Goal: Contribute content: Add original content to the website for others to see

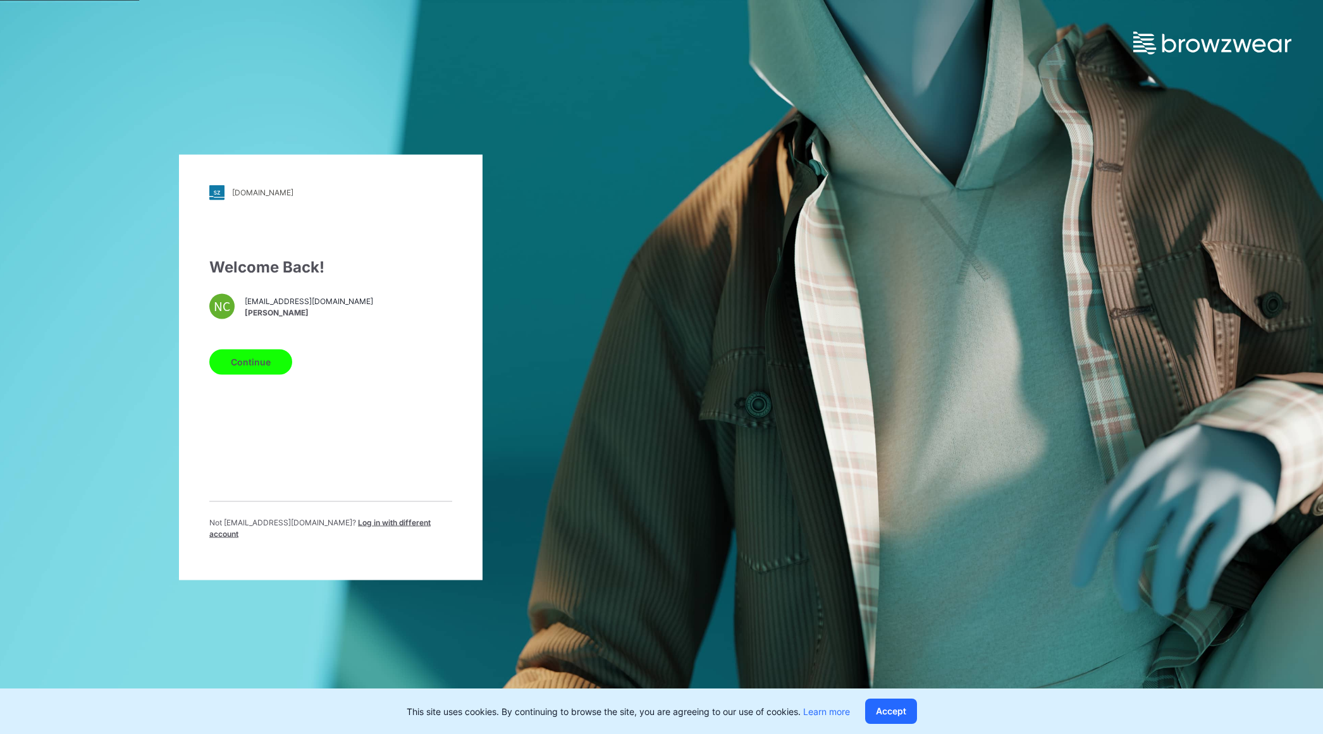
click at [277, 366] on button "Continue" at bounding box center [250, 361] width 83 height 25
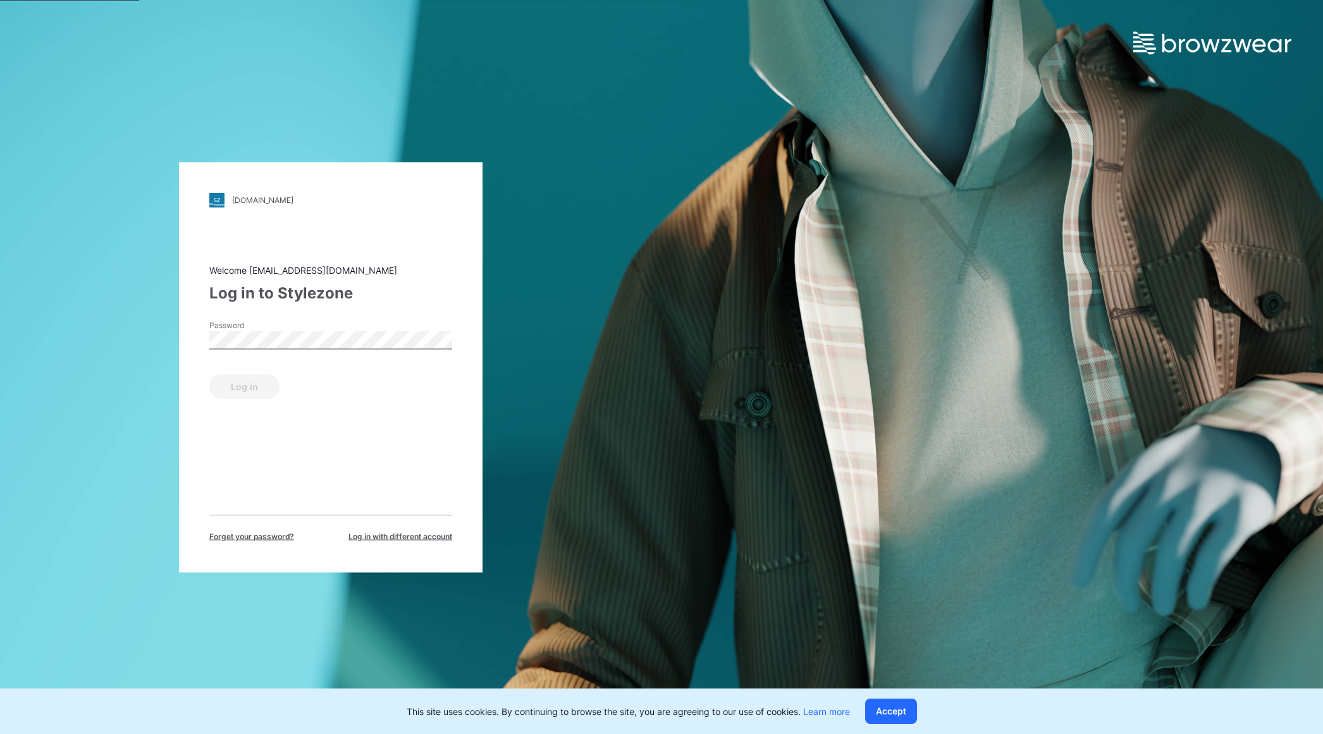
click at [296, 350] on div "Password" at bounding box center [330, 338] width 243 height 38
click at [259, 394] on button "Log in" at bounding box center [244, 386] width 70 height 25
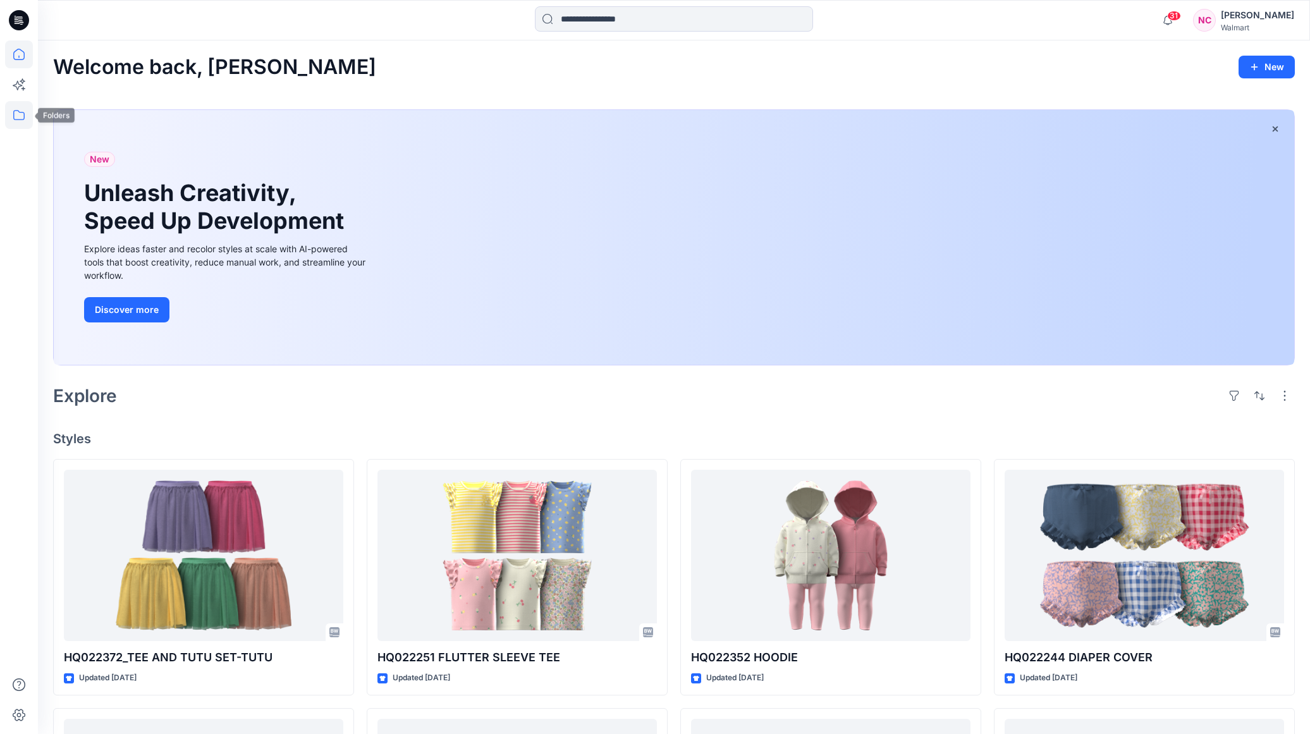
click at [9, 119] on icon at bounding box center [19, 115] width 28 height 28
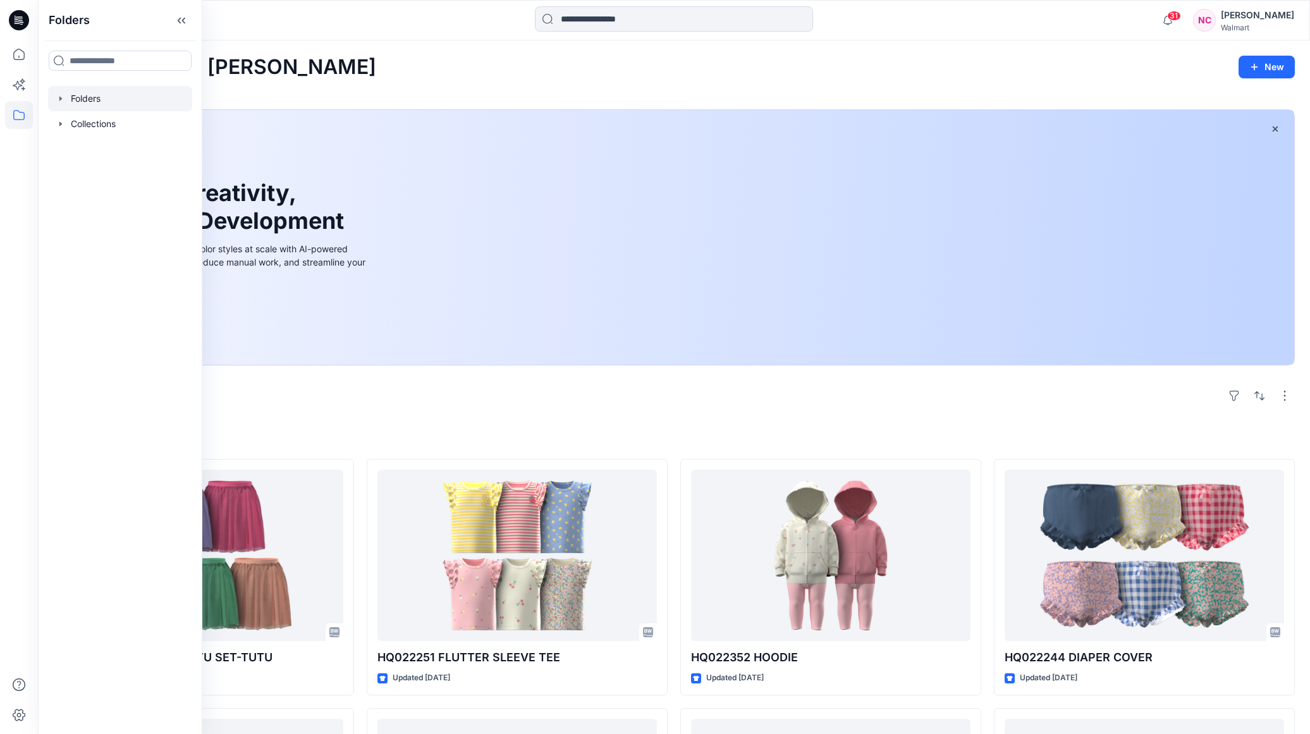
click at [98, 96] on div at bounding box center [120, 98] width 144 height 25
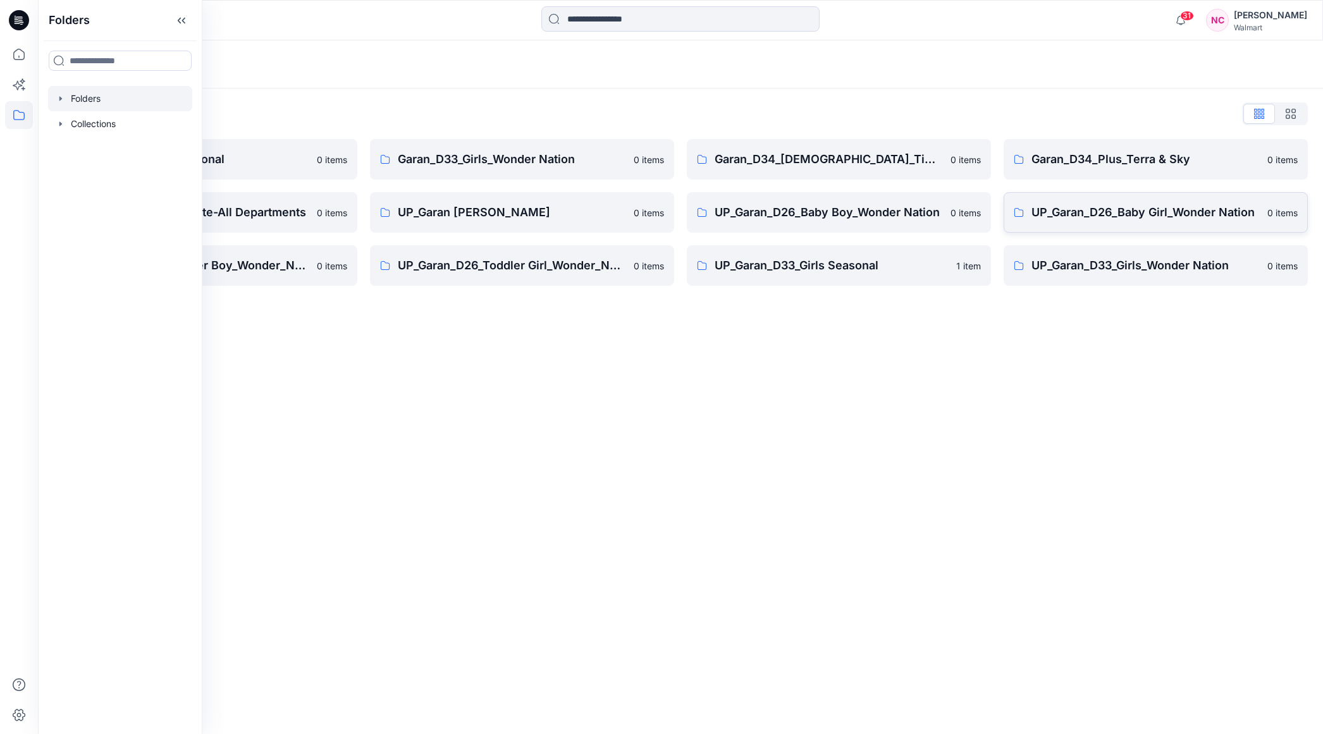
click at [1163, 222] on link "UP_Garan_D26_Baby Girl_Wonder Nation 0 items" at bounding box center [1155, 212] width 304 height 40
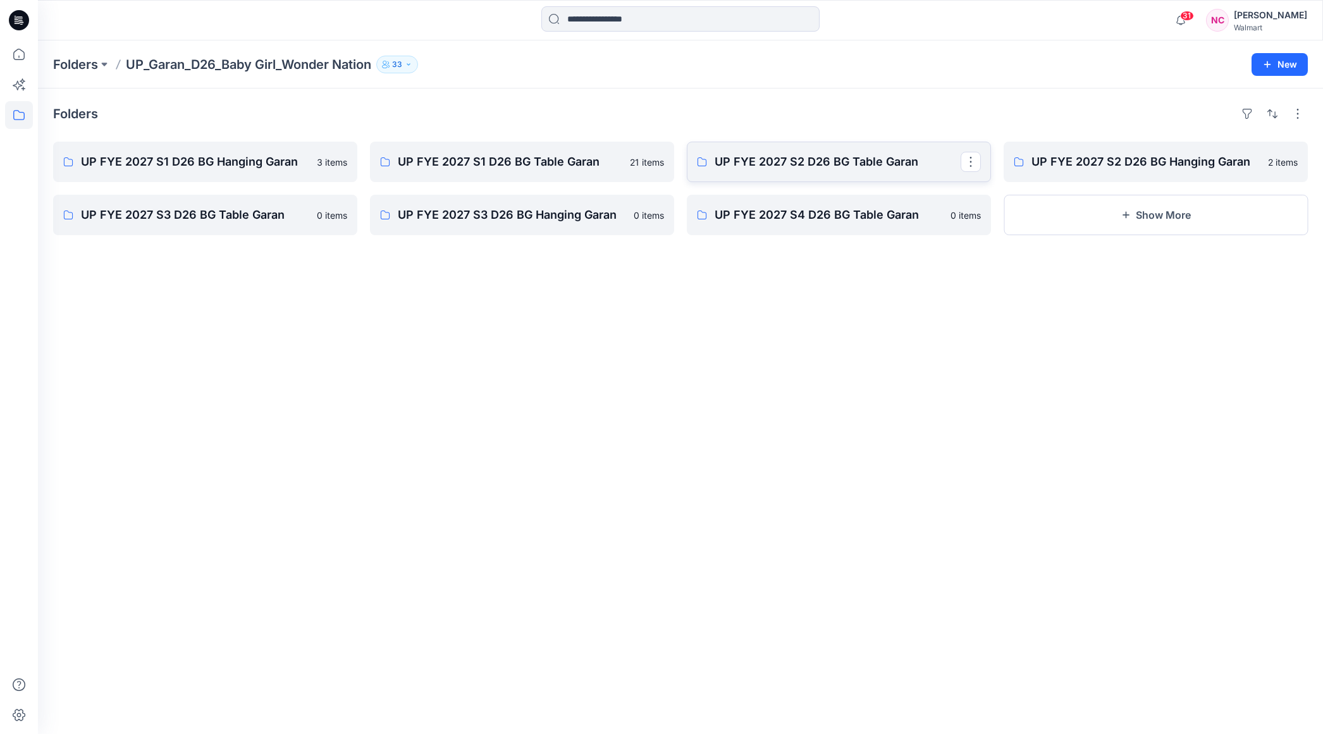
click at [843, 160] on p "UP FYE 2027 S2 D26 BG Table Garan" at bounding box center [837, 162] width 246 height 18
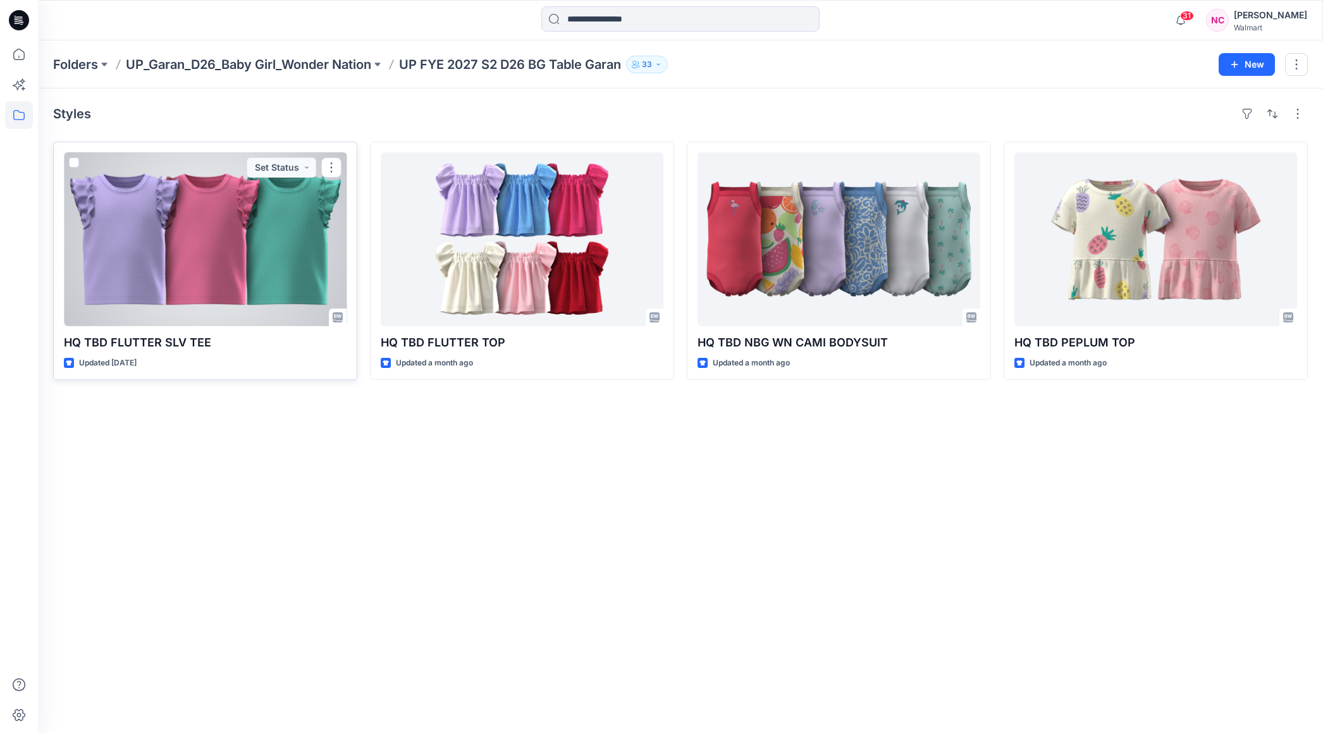
click at [135, 223] on div at bounding box center [205, 239] width 283 height 174
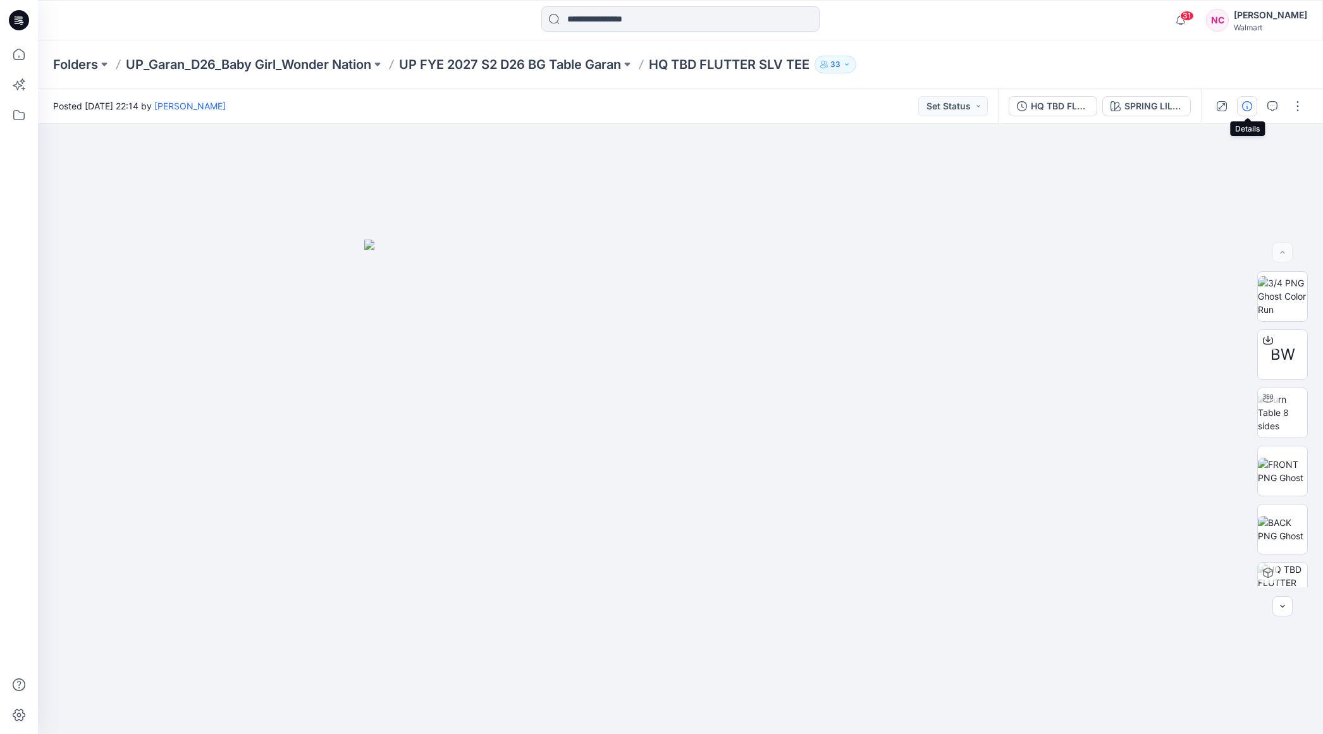
click at [1247, 109] on icon "button" at bounding box center [1247, 106] width 10 height 10
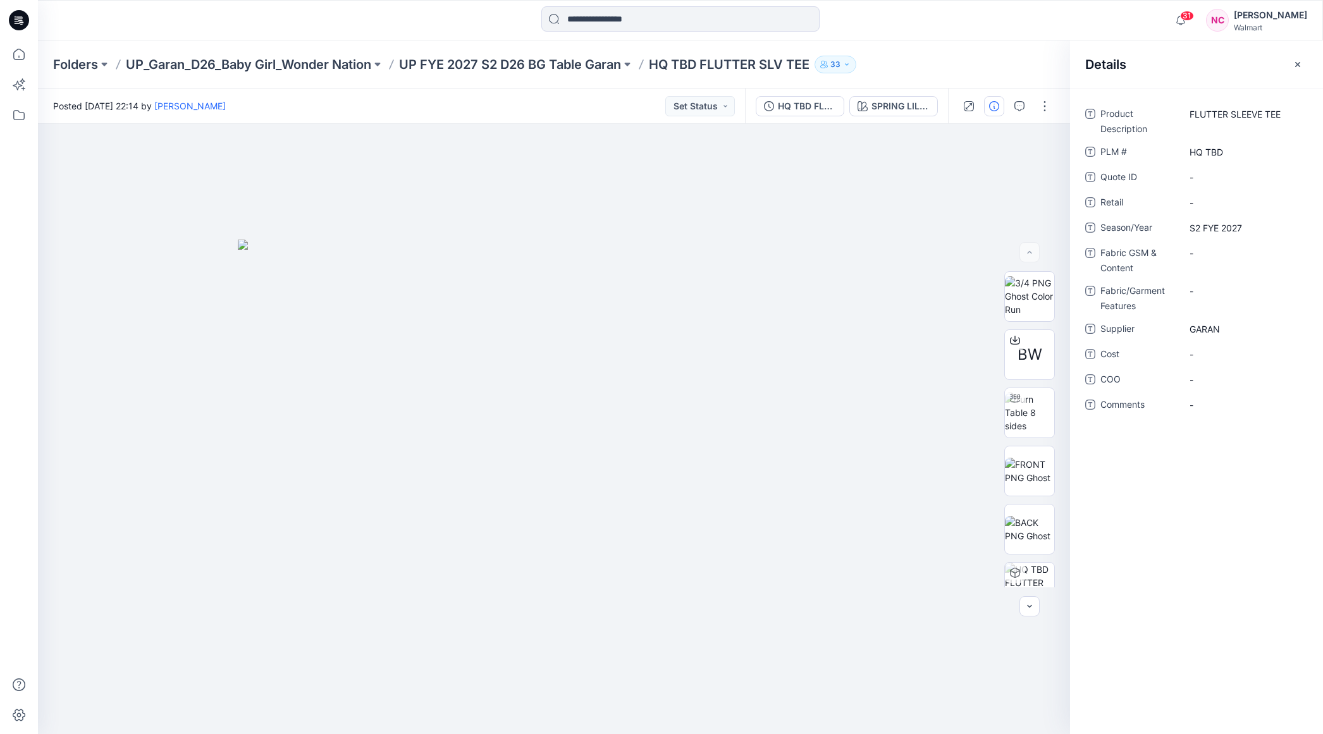
click at [1000, 49] on div "Folders UP_Garan_D26_Baby Girl_Wonder Nation UP FYE 2027 S2 D26 BG Table Garan …" at bounding box center [680, 64] width 1285 height 48
click at [1296, 62] on icon "button" at bounding box center [1297, 63] width 5 height 5
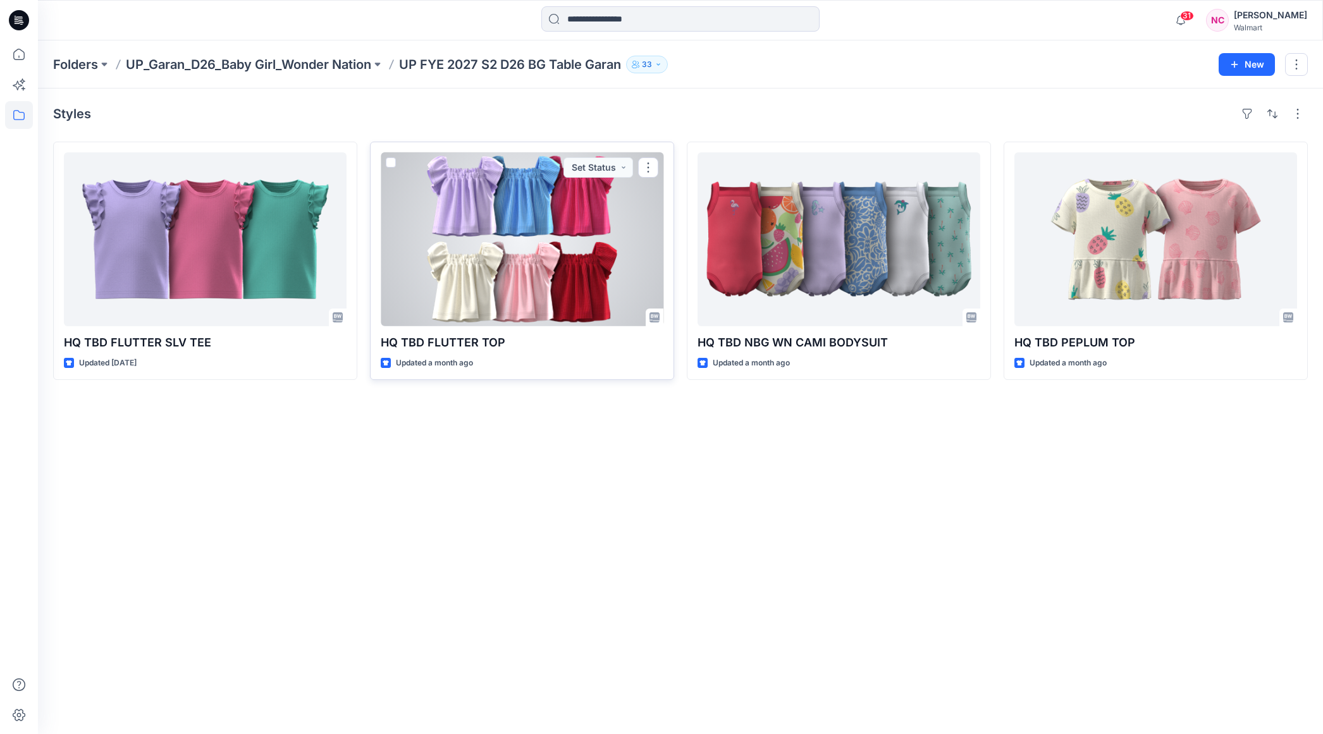
click at [560, 227] on div at bounding box center [522, 239] width 283 height 174
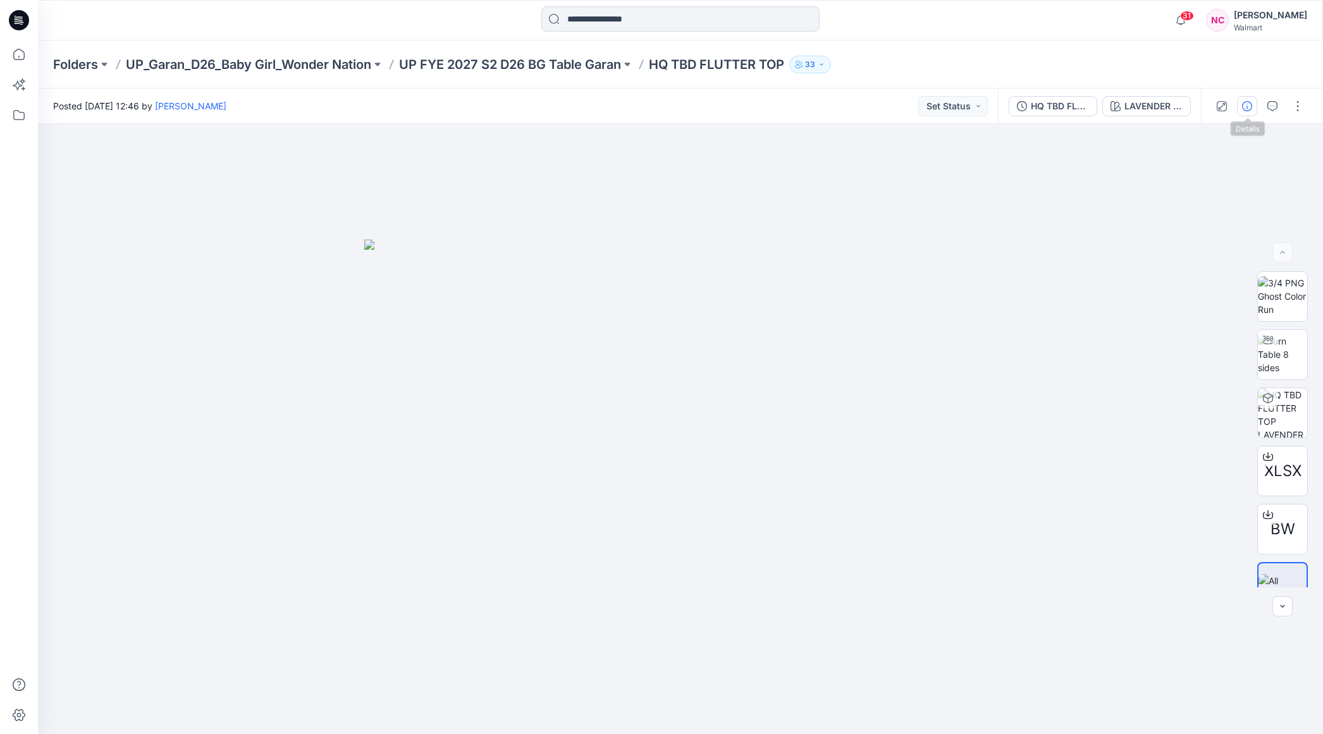
click at [1251, 109] on icon "button" at bounding box center [1247, 106] width 10 height 10
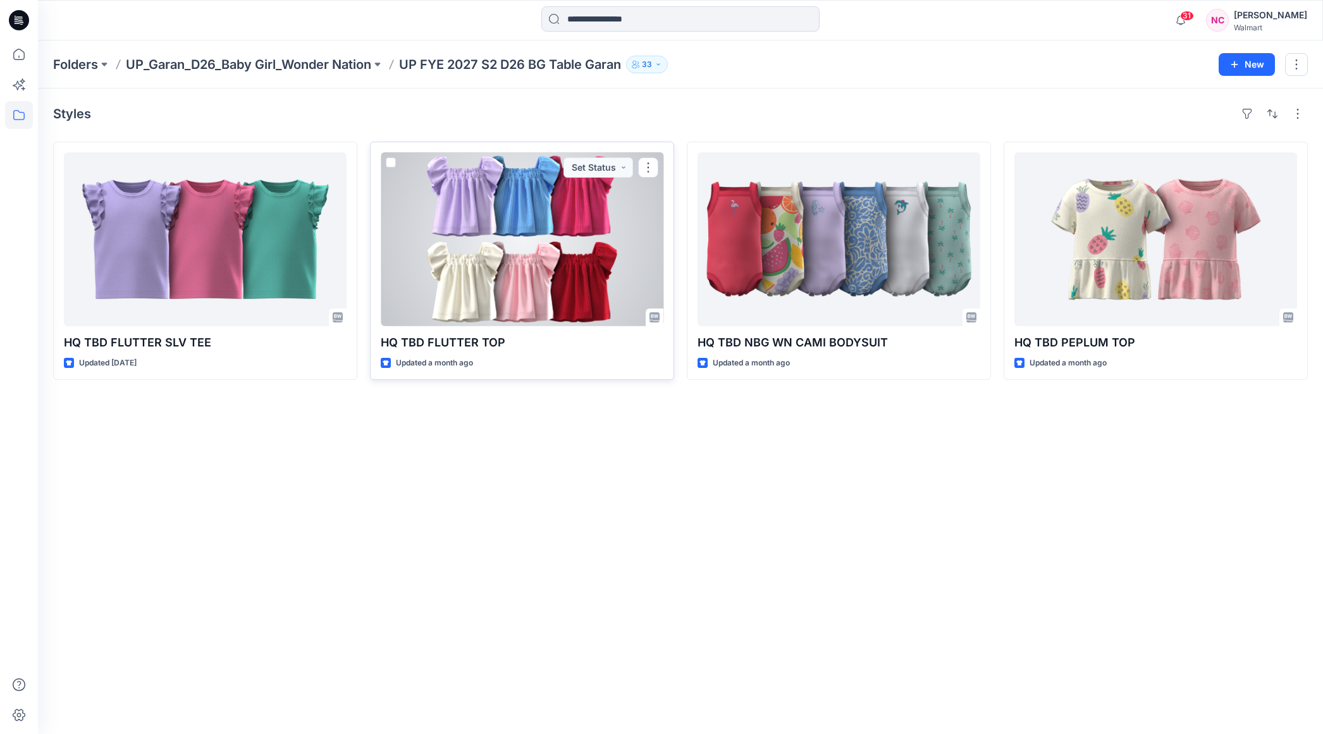
click at [566, 238] on div at bounding box center [522, 239] width 283 height 174
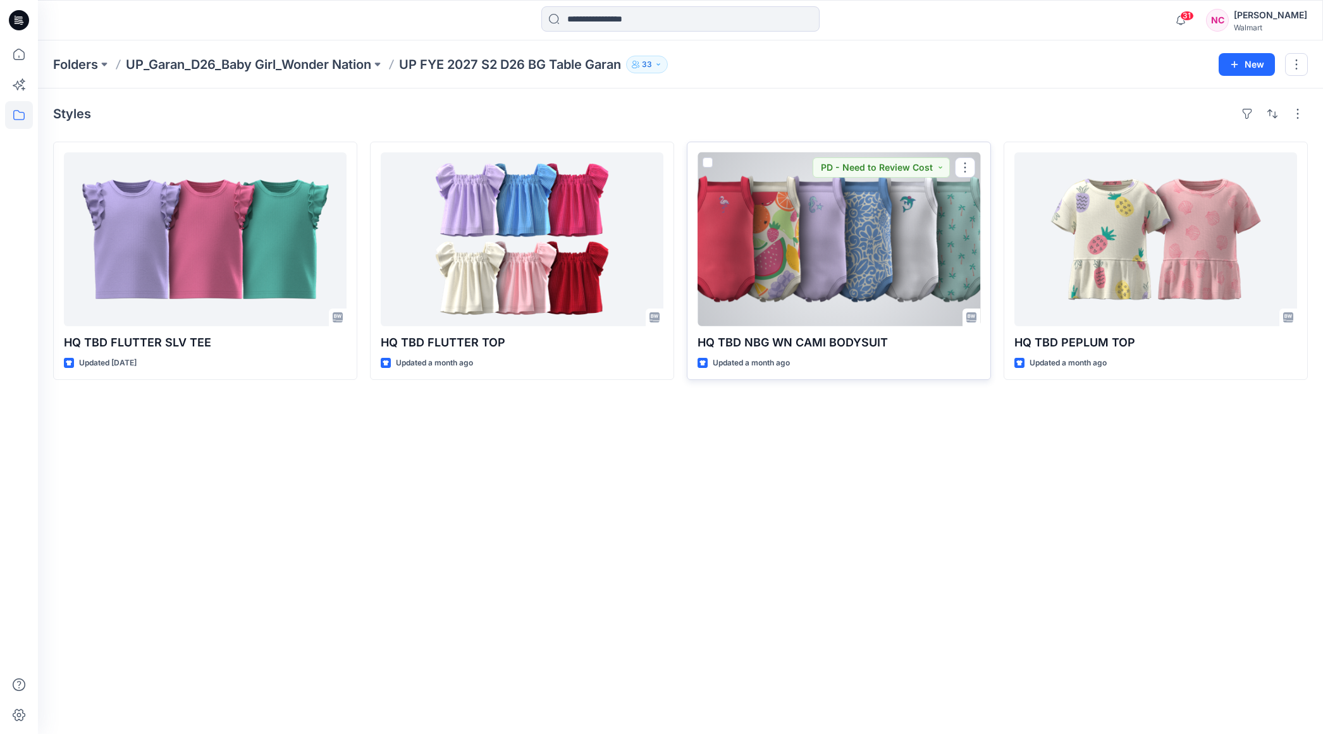
click at [909, 265] on div at bounding box center [838, 239] width 283 height 174
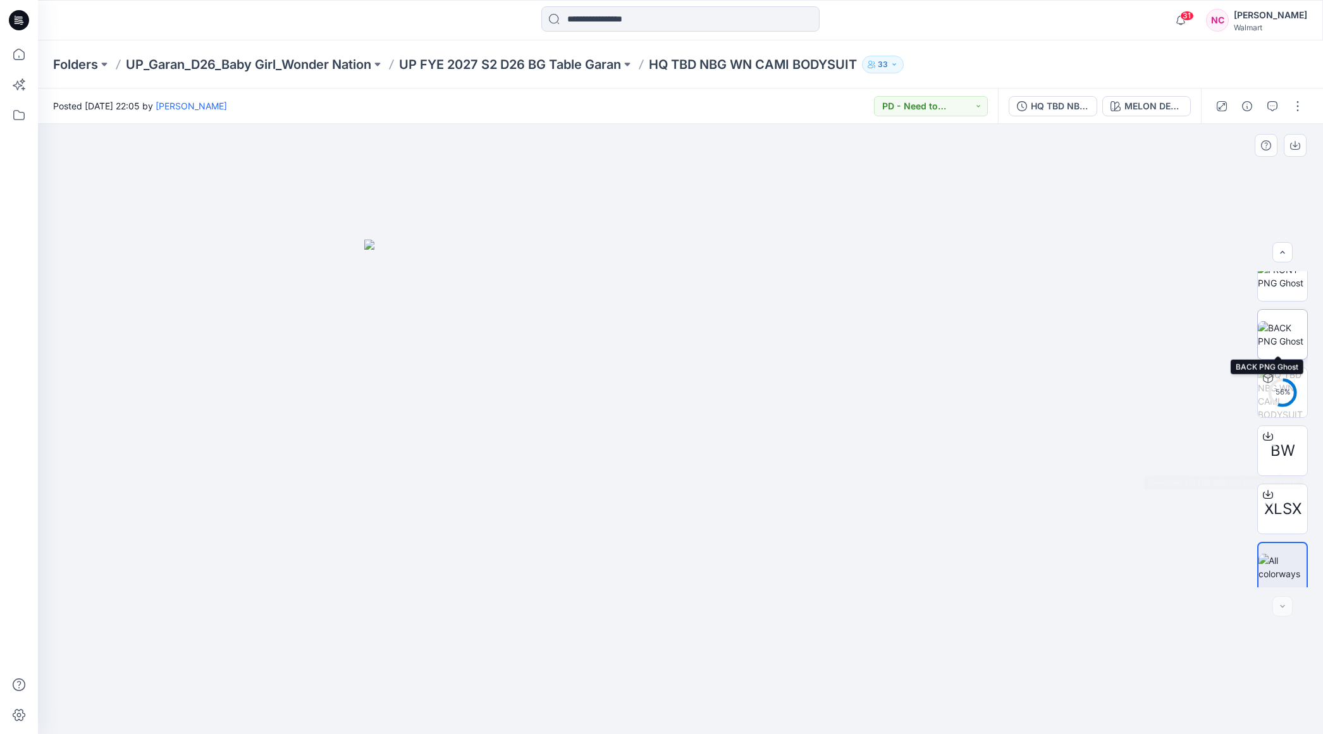
scroll to position [142, 0]
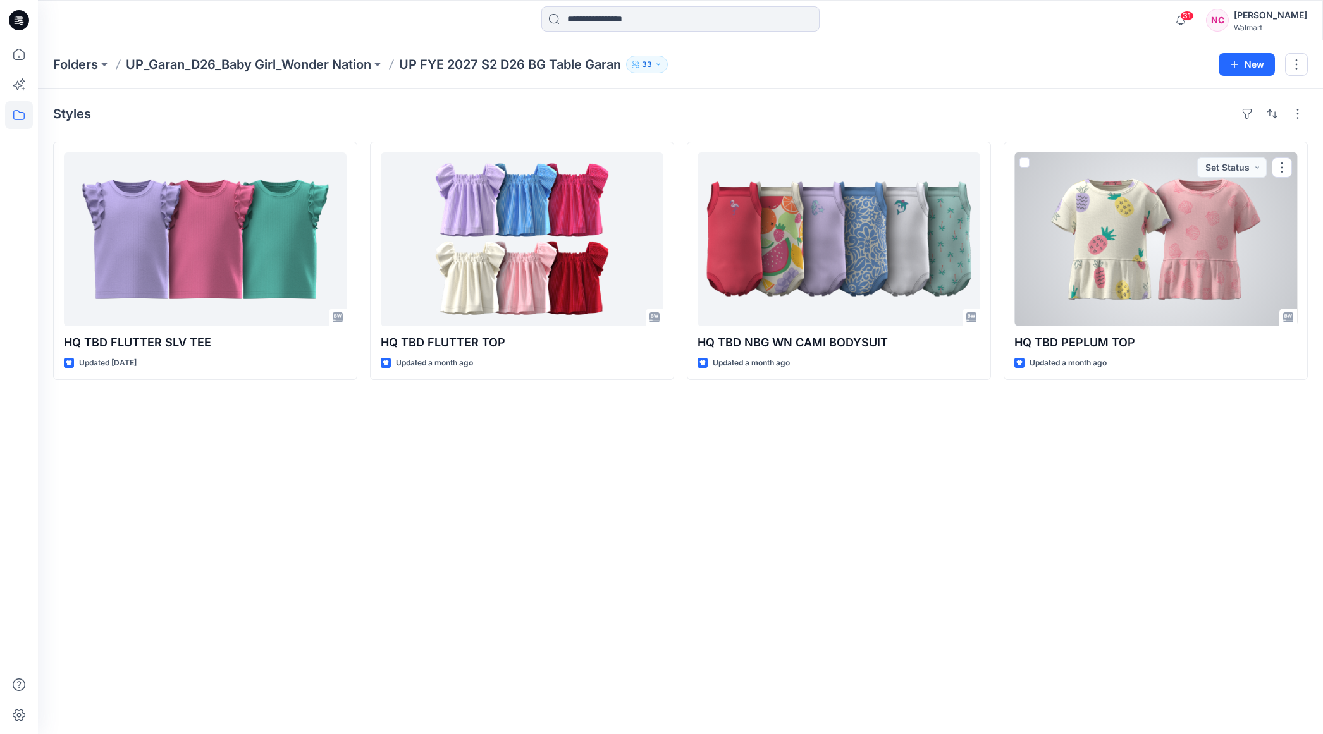
click at [1180, 243] on div at bounding box center [1155, 239] width 283 height 174
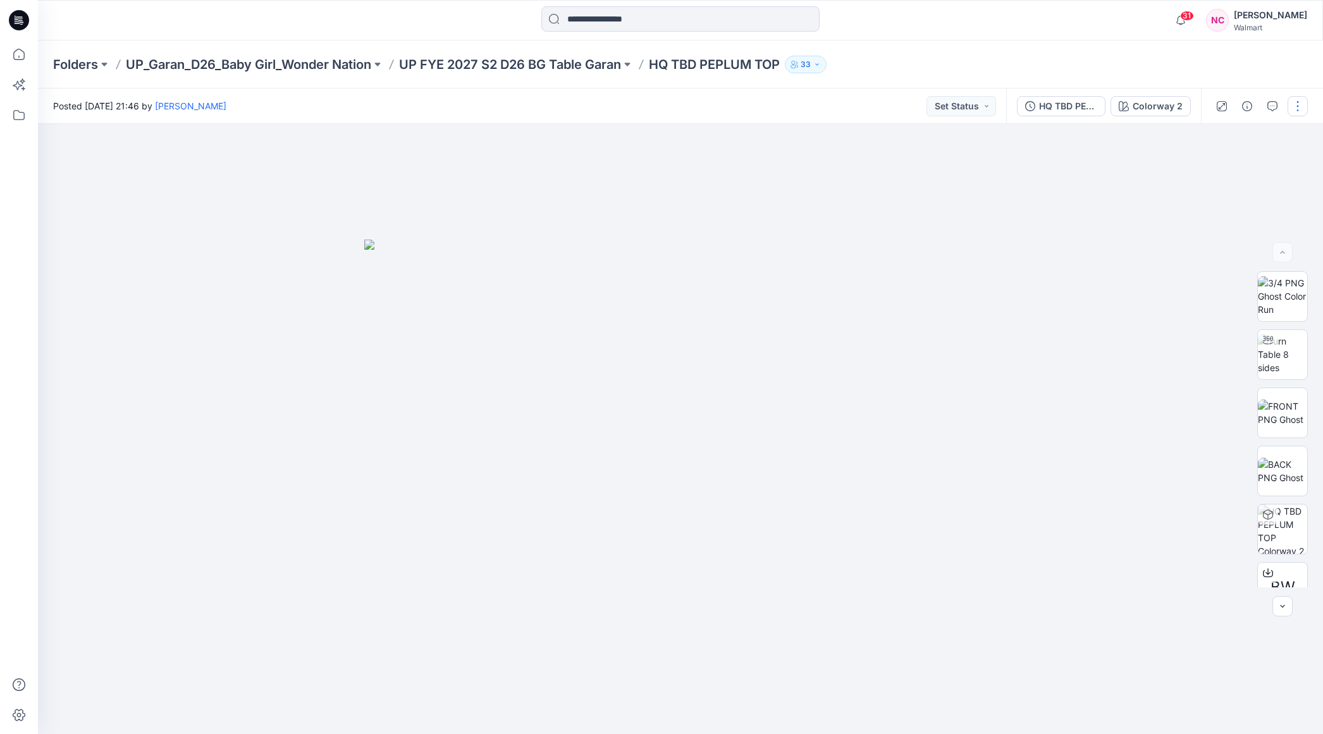
click at [1295, 103] on button "button" at bounding box center [1297, 106] width 20 height 20
click at [1225, 171] on button "Edit" at bounding box center [1244, 170] width 116 height 23
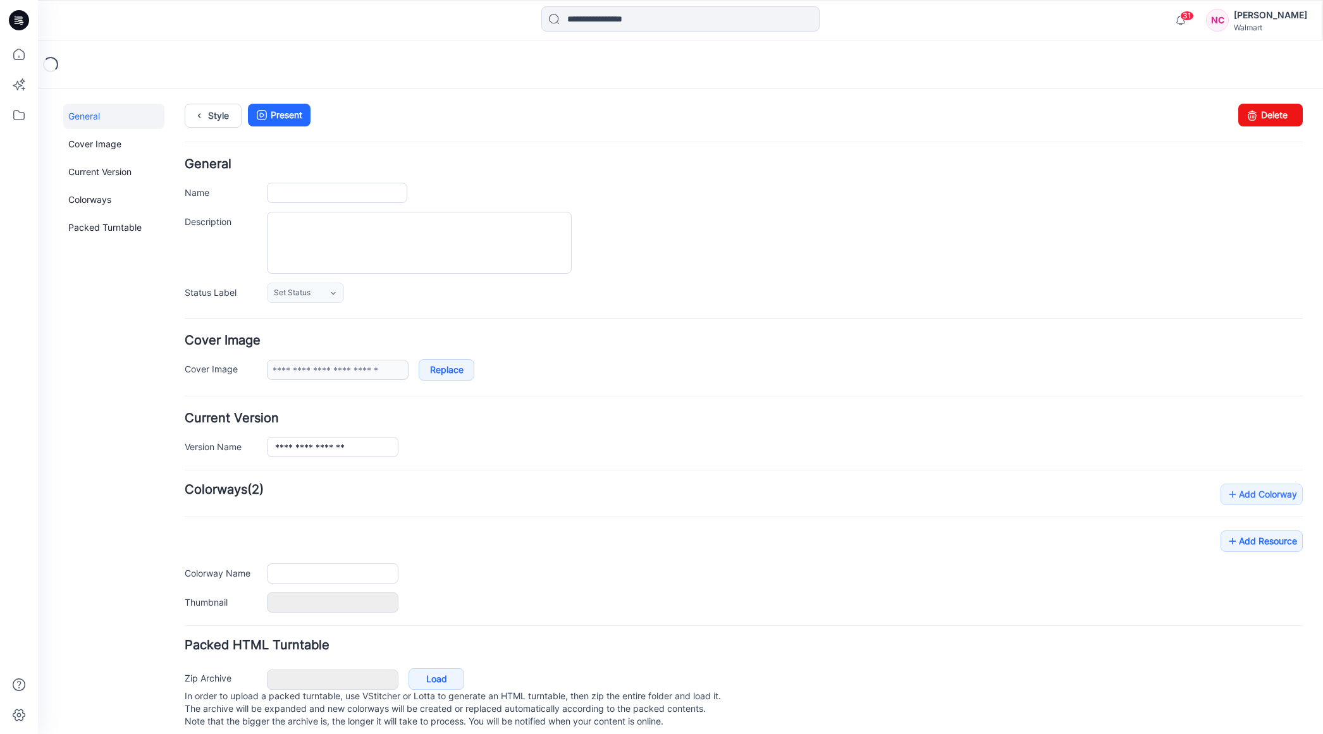
type input "**********"
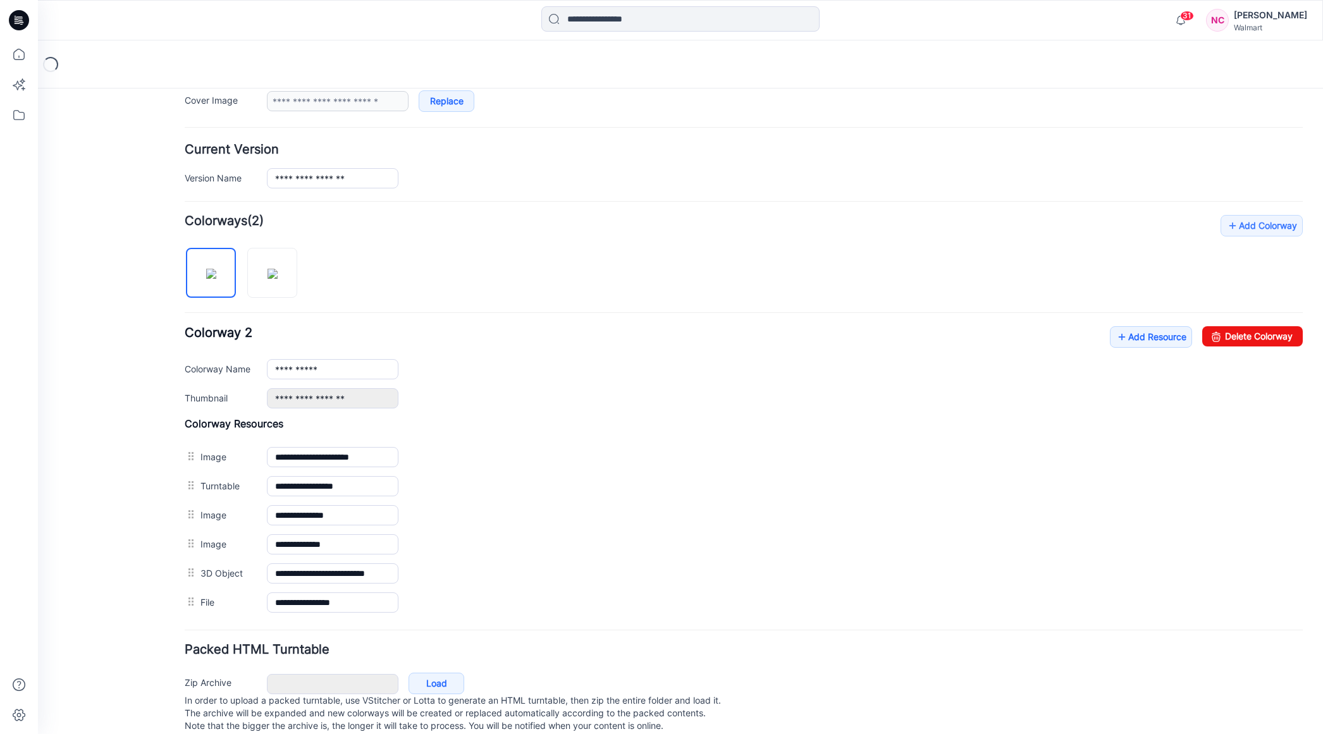
scroll to position [290, 0]
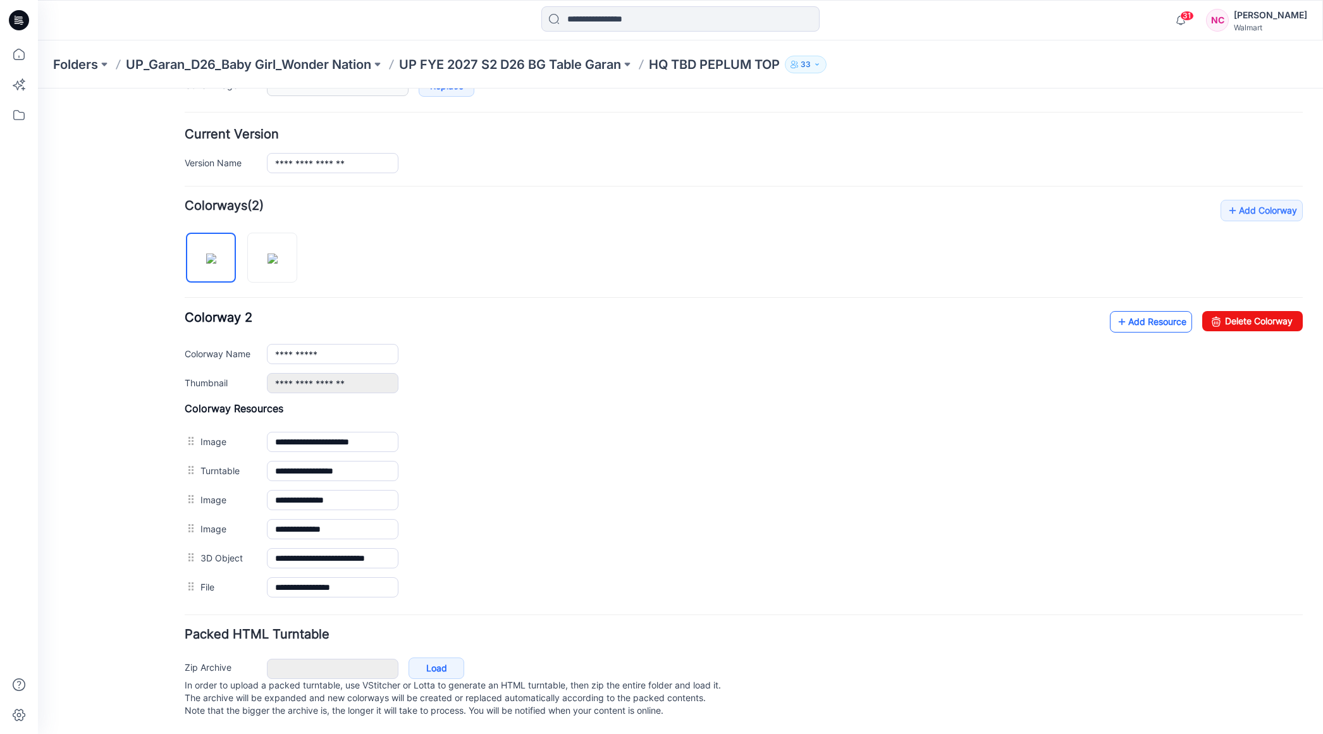
click at [1144, 312] on link "Add Resource" at bounding box center [1151, 321] width 82 height 21
click at [94, 61] on p "Folders" at bounding box center [75, 65] width 45 height 18
